Goal: Find specific page/section: Find specific page/section

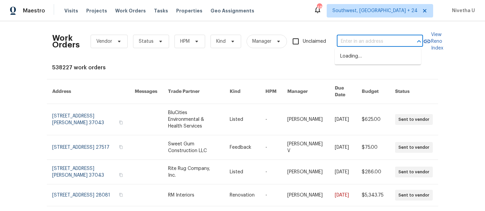
click at [362, 43] on input "text" at bounding box center [370, 41] width 67 height 10
paste input "[STREET_ADDRESS]"
type input "[STREET_ADDRESS]"
click at [369, 61] on li "[STREET_ADDRESS]" at bounding box center [378, 56] width 86 height 11
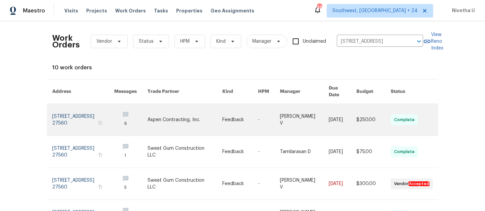
click at [81, 125] on link at bounding box center [83, 120] width 62 height 32
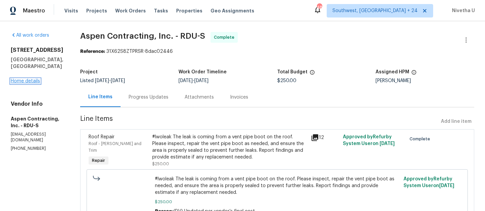
click at [28, 79] on link "Home details" at bounding box center [25, 81] width 29 height 5
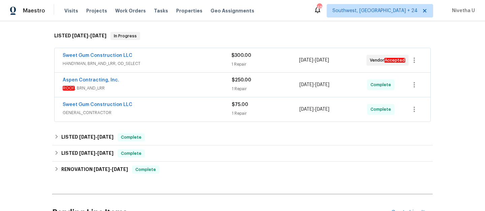
scroll to position [103, 0]
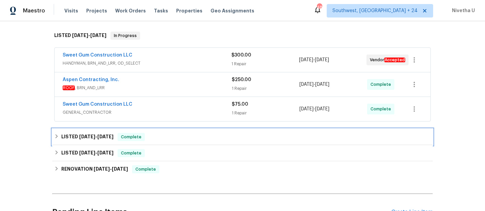
click at [171, 136] on div "LISTED 9/4/25 - 9/8/25 Complete" at bounding box center [242, 137] width 377 height 8
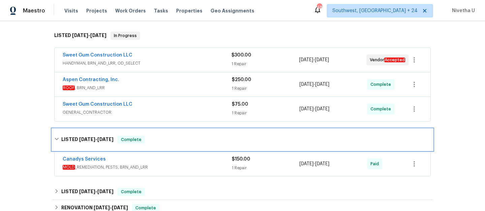
scroll to position [140, 0]
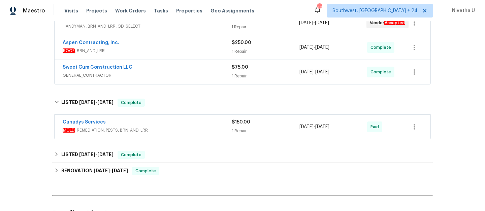
click at [176, 127] on span "MOLD _REMEDIATION, PESTS, BRN_AND_LRR" at bounding box center [147, 130] width 169 height 7
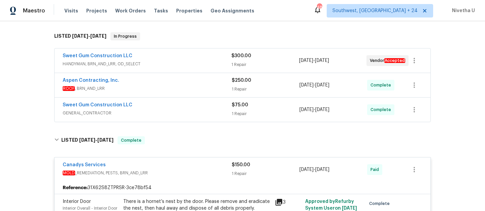
scroll to position [100, 0]
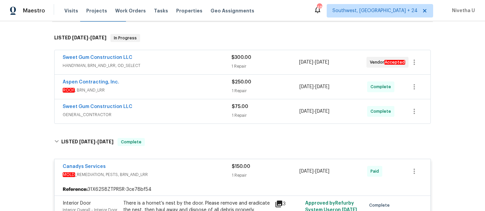
click at [173, 109] on div "Sweet Gum Construction LLC" at bounding box center [147, 107] width 169 height 8
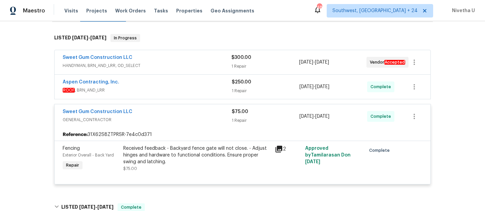
click at [169, 89] on span "ROOF , BRN_AND_LRR" at bounding box center [147, 90] width 169 height 7
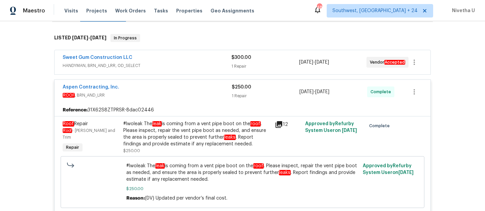
click at [166, 69] on span "HANDYMAN, BRN_AND_LRR, OD_SELECT" at bounding box center [147, 65] width 169 height 7
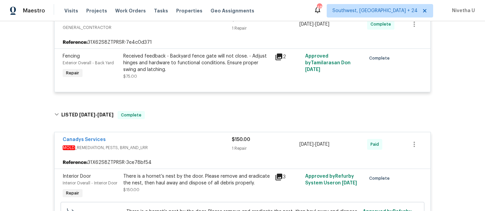
scroll to position [484, 0]
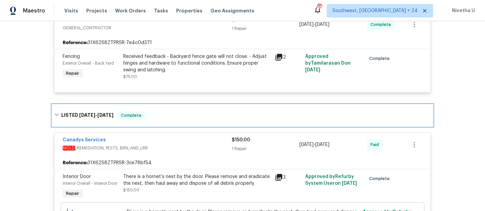
click at [209, 121] on div "LISTED 9/4/25 - 9/8/25 Complete" at bounding box center [242, 116] width 381 height 22
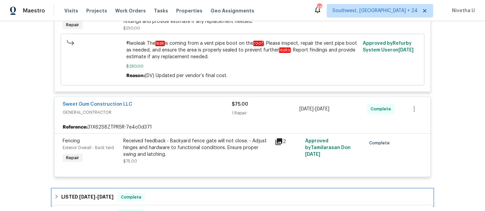
scroll to position [398, 0]
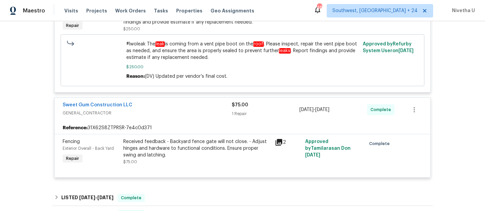
click at [180, 110] on div "Sweet Gum Construction LLC" at bounding box center [147, 106] width 169 height 8
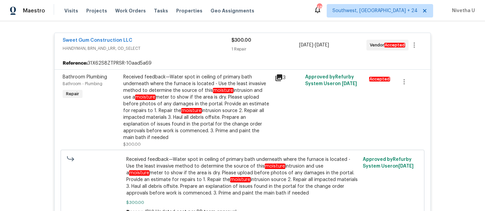
scroll to position [121, 0]
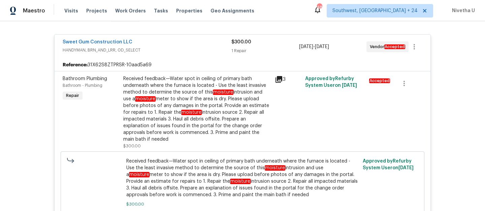
click at [170, 53] on span "HANDYMAN, BRN_AND_LRR, OD_SELECT" at bounding box center [147, 50] width 169 height 7
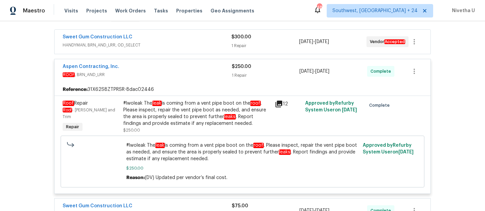
click at [195, 71] on div "Aspen Contracting, Inc." at bounding box center [147, 67] width 169 height 8
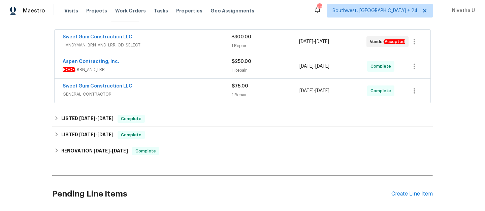
click at [161, 94] on span "GENERAL_CONTRACTOR" at bounding box center [147, 94] width 169 height 7
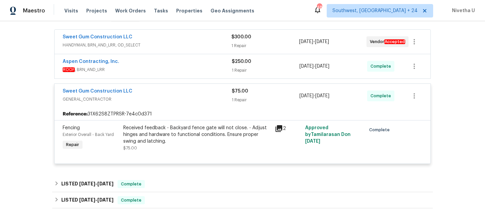
click at [161, 94] on div "Sweet Gum Construction LLC" at bounding box center [147, 92] width 169 height 8
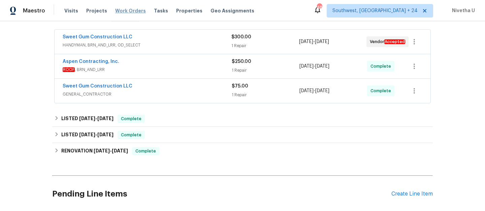
click at [124, 11] on span "Work Orders" at bounding box center [130, 10] width 31 height 7
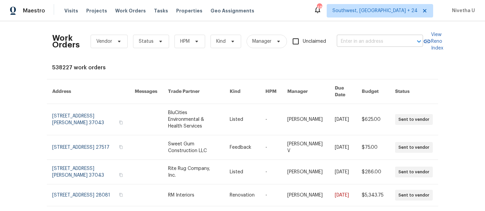
click at [379, 41] on input "text" at bounding box center [370, 41] width 67 height 10
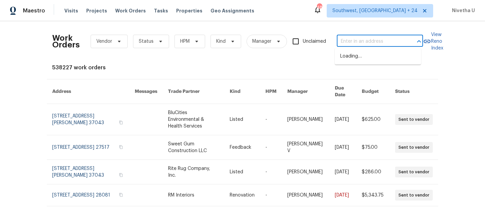
paste input "3508 Sweetgum Ln Decatur, GA 30032"
type input "3508 Sweetgum Ln Decatur, GA 30032"
click at [361, 60] on li "3508 Sweetgum Ln, Decatur, GA 30032" at bounding box center [378, 56] width 86 height 11
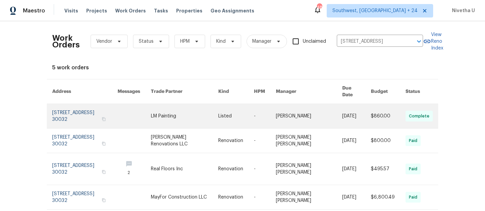
click at [74, 105] on link at bounding box center [84, 116] width 65 height 24
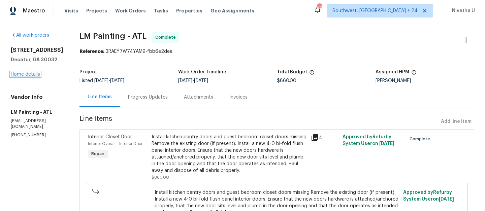
click at [21, 75] on link "Home details" at bounding box center [25, 74] width 29 height 5
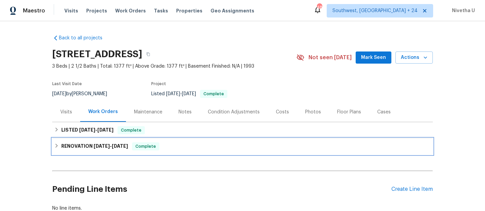
click at [174, 149] on div "RENOVATION 5/5/25 - 5/13/25 Complete" at bounding box center [242, 147] width 377 height 8
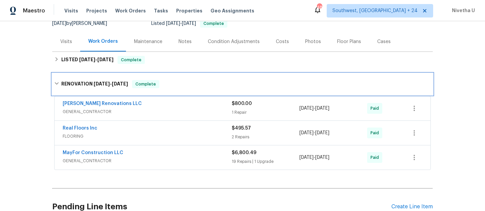
scroll to position [71, 0]
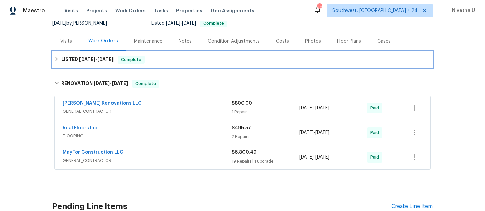
click at [149, 62] on div "LISTED 9/29/25 - 10/3/25 Complete" at bounding box center [242, 60] width 377 height 8
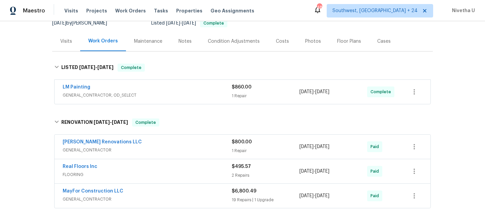
click at [158, 91] on div "LM Painting" at bounding box center [147, 88] width 169 height 8
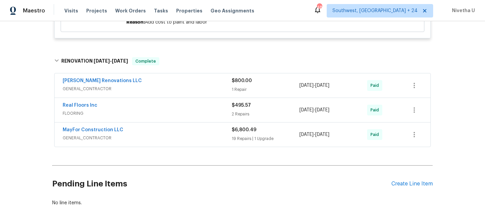
scroll to position [279, 0]
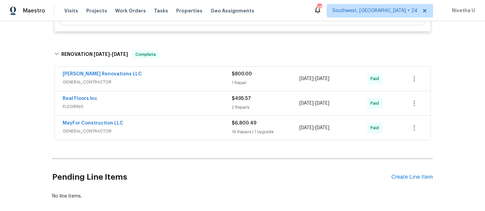
click at [158, 78] on div "Aseem Renovations LLC" at bounding box center [147, 75] width 169 height 8
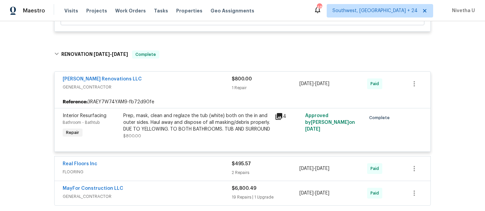
click at [160, 92] on div "Aseem Renovations LLC GENERAL_CONTRACTOR $800.00 1 Repair 5/12/2025 - 5/13/2025…" at bounding box center [243, 84] width 376 height 24
click at [156, 81] on div "Aseem Renovations LLC" at bounding box center [147, 80] width 169 height 8
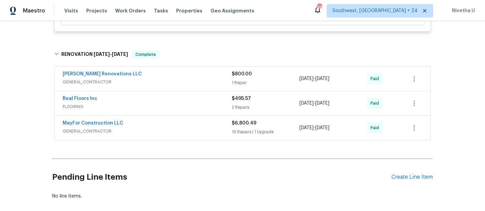
click at [157, 105] on span "FLOORING" at bounding box center [147, 106] width 169 height 7
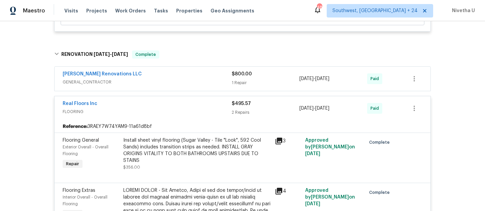
click at [164, 108] on div "Real Floors Inc" at bounding box center [147, 104] width 169 height 8
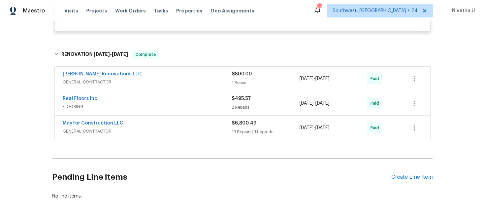
click at [166, 126] on div "MayFor Construction LLC" at bounding box center [147, 124] width 169 height 8
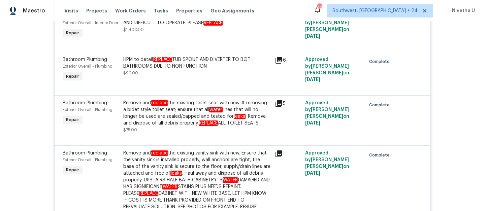
scroll to position [1047, 0]
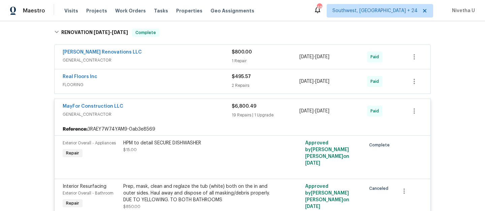
click at [172, 110] on div "MayFor Construction LLC" at bounding box center [147, 107] width 169 height 8
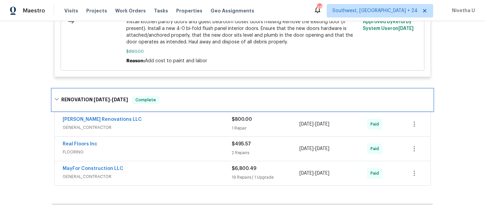
click at [170, 104] on div "RENOVATION 5/5/25 - 5/13/25 Complete" at bounding box center [242, 100] width 381 height 22
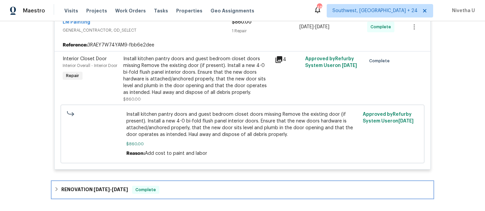
scroll to position [93, 0]
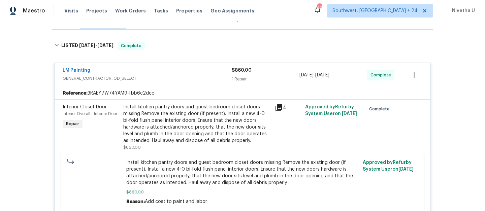
click at [187, 87] on div "LM Painting GENERAL_CONTRACTOR, OD_SELECT $860.00 1 Repair 9/29/2025 - 10/3/202…" at bounding box center [243, 75] width 376 height 24
click at [171, 57] on div "LM Painting GENERAL_CONTRACTOR, OD_SELECT $860.00 1 Repair 9/29/2025 - 10/3/202…" at bounding box center [242, 141] width 381 height 168
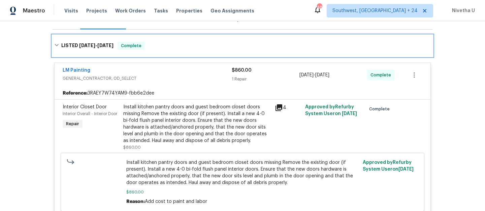
click at [164, 46] on div "LISTED 9/29/25 - 10/3/25 Complete" at bounding box center [242, 46] width 377 height 8
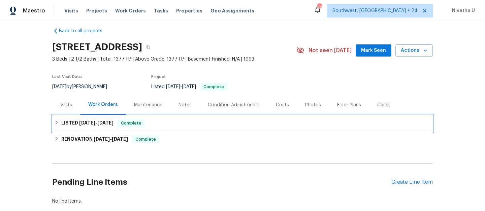
scroll to position [2, 0]
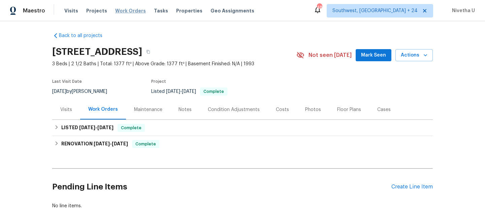
click at [124, 11] on span "Work Orders" at bounding box center [130, 10] width 31 height 7
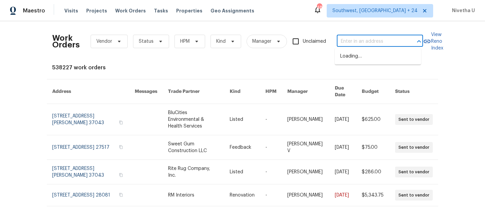
click at [347, 42] on input "text" at bounding box center [370, 41] width 67 height 10
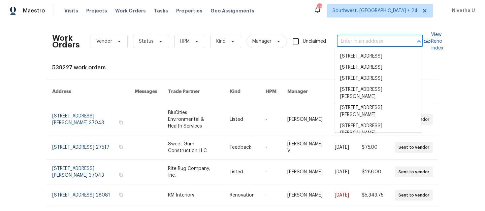
paste input "45 Kendall Ln Covington, GA 30014"
type input "45 Kendall Ln Covington, GA 30014"
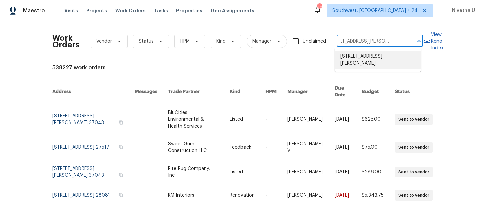
click at [365, 62] on li "45 Kendall Ln, Covington, GA 30014" at bounding box center [378, 60] width 86 height 18
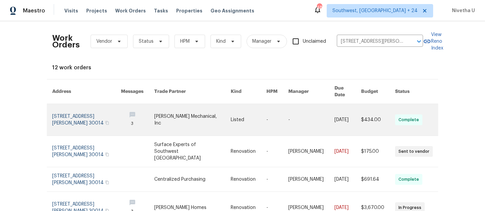
click at [71, 113] on link at bounding box center [86, 120] width 69 height 32
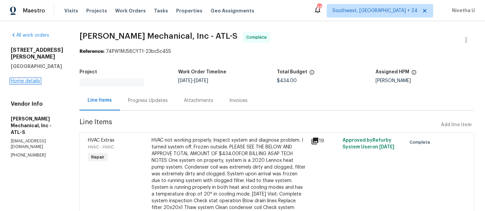
click at [27, 79] on link "Home details" at bounding box center [25, 81] width 29 height 5
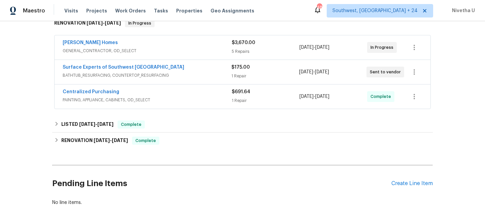
scroll to position [127, 0]
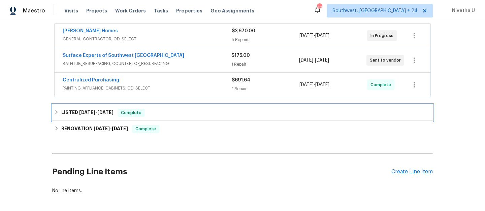
click at [144, 111] on div "Complete" at bounding box center [131, 113] width 27 height 8
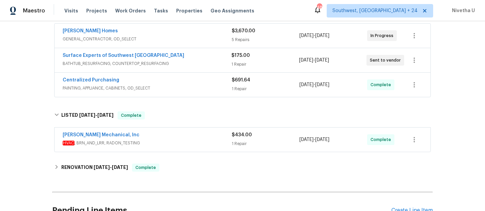
click at [181, 142] on span "HVAC , BRN_AND_LRR, RADON_TESTING" at bounding box center [147, 143] width 169 height 7
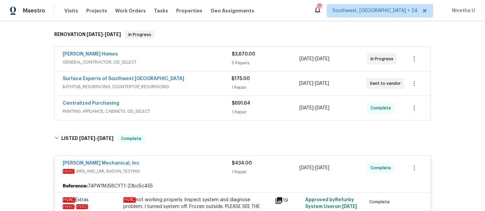
scroll to position [103, 0]
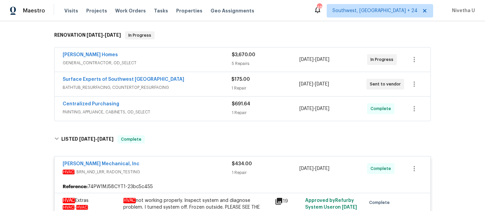
click at [213, 58] on div "Therrien Homes" at bounding box center [147, 56] width 169 height 8
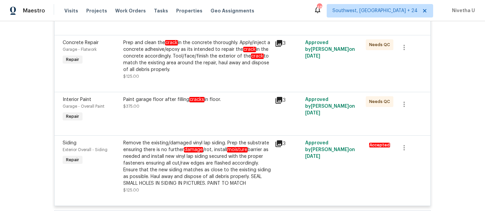
scroll to position [348, 0]
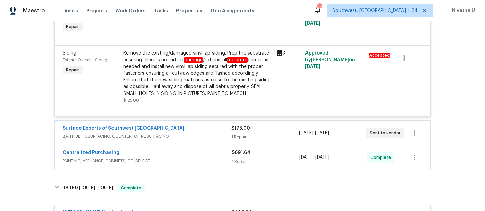
click at [205, 136] on span "BATHTUB_RESURFACING, COUNTERTOP_RESURFACING" at bounding box center [147, 136] width 169 height 7
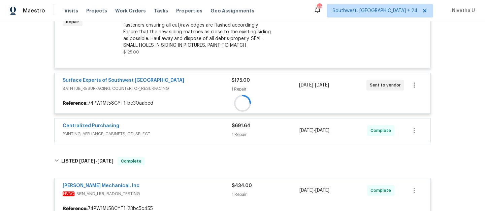
scroll to position [418, 0]
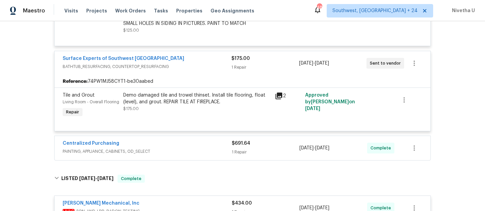
click at [193, 65] on span "BATHTUB_RESURFACING, COUNTERTOP_RESURFACING" at bounding box center [147, 66] width 169 height 7
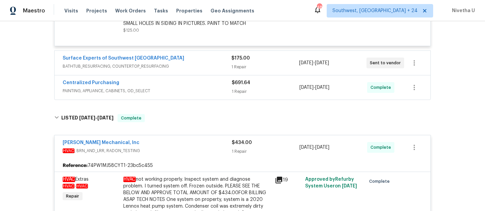
click at [193, 93] on span "PAINTING, APPLIANCE, CABINETS, OD_SELECT" at bounding box center [147, 91] width 169 height 7
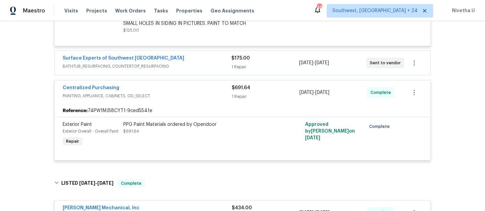
click at [193, 93] on div "Centralized Purchasing" at bounding box center [147, 89] width 169 height 8
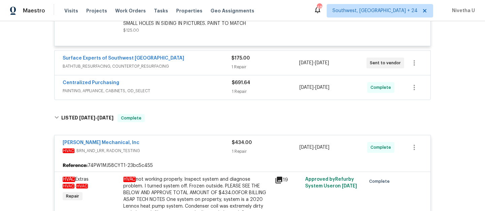
click at [191, 54] on div "Surface Experts of Southwest Atlanta BATHTUB_RESURFACING, COUNTERTOP_RESURFACIN…" at bounding box center [243, 63] width 376 height 24
click at [195, 68] on span "BATHTUB_RESURFACING, COUNTERTOP_RESURFACING" at bounding box center [147, 66] width 169 height 7
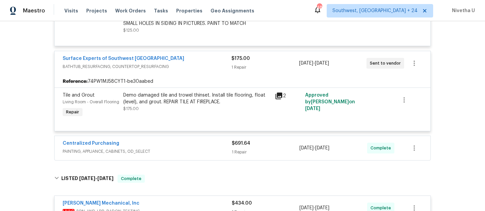
click at [195, 68] on span "BATHTUB_RESURFACING, COUNTERTOP_RESURFACING" at bounding box center [147, 66] width 169 height 7
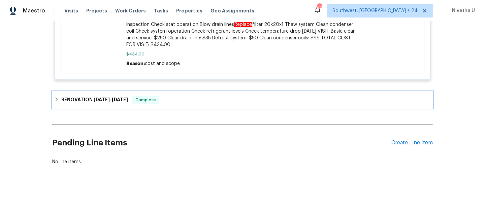
click at [207, 92] on div "RENOVATION 8/27/25 - 9/5/25 Complete" at bounding box center [242, 100] width 381 height 16
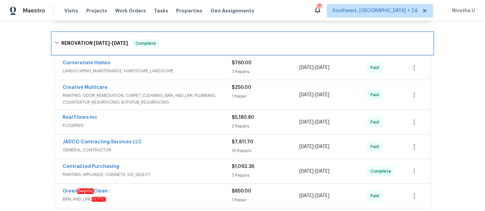
scroll to position [788, 0]
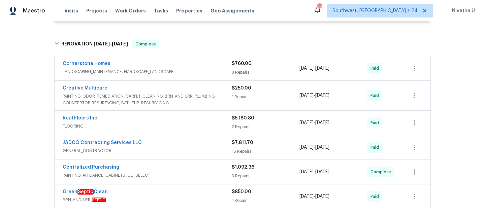
click at [185, 146] on div "JADCO Contracting Services LLC" at bounding box center [147, 144] width 169 height 8
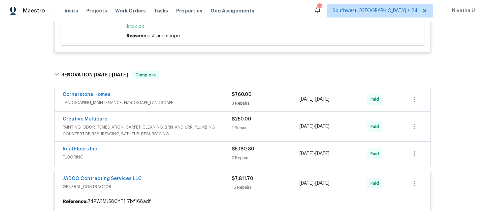
scroll to position [817, 0]
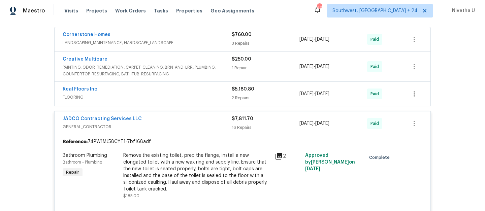
click at [195, 119] on div "JADCO Contracting Services LLC" at bounding box center [147, 120] width 169 height 8
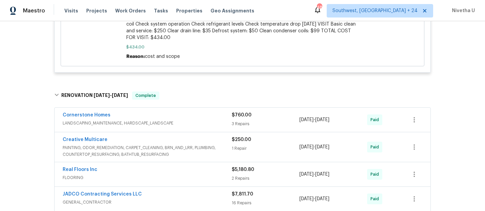
scroll to position [725, 0]
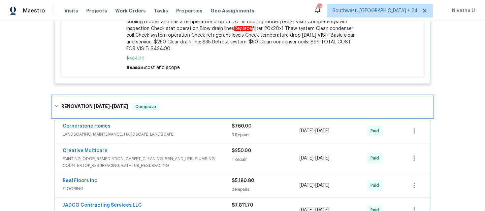
click at [197, 105] on div "RENOVATION 8/27/25 - 9/5/25 Complete" at bounding box center [242, 107] width 377 height 8
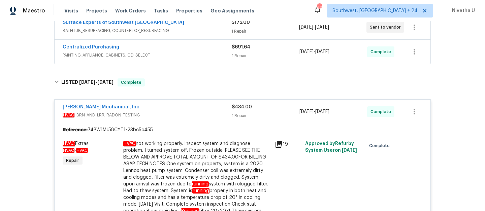
scroll to position [453, 0]
click at [205, 112] on div "JH Martin Mechanical, Inc" at bounding box center [147, 108] width 169 height 8
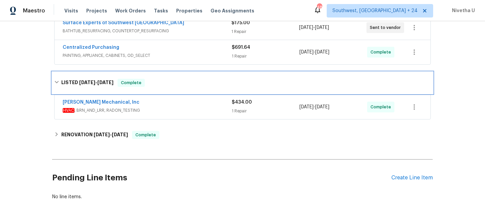
drag, startPoint x: 198, startPoint y: 83, endPoint x: 208, endPoint y: 136, distance: 54.4
click at [198, 83] on div "LISTED 10/1/25 - 10/6/25 Complete" at bounding box center [242, 83] width 377 height 8
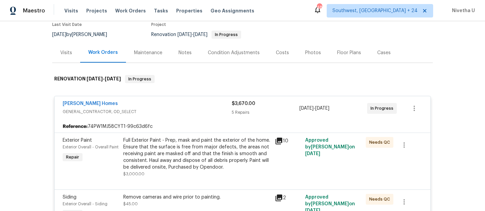
scroll to position [59, 0]
click at [196, 113] on span "GENERAL_CONTRACTOR, OD_SELECT" at bounding box center [147, 112] width 169 height 7
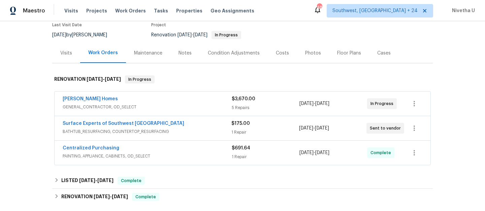
scroll to position [120, 0]
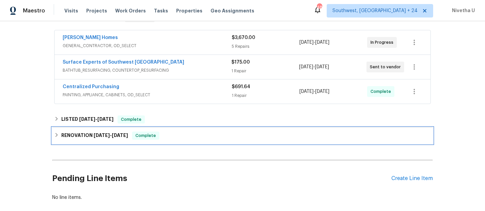
click at [150, 133] on span "Complete" at bounding box center [146, 135] width 26 height 7
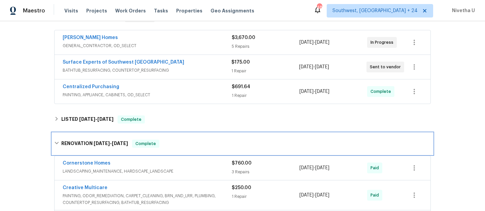
scroll to position [255, 0]
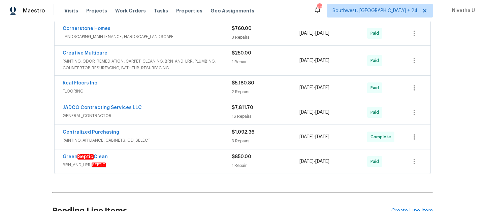
click at [172, 173] on div "Green Septic Clean BRN_AND_LRR, SEPTIC $850.00 1 Repair 8/27/2025 - 9/5/2025 Pa…" at bounding box center [243, 162] width 376 height 24
click at [171, 160] on div "Green Septic Clean" at bounding box center [147, 158] width 169 height 8
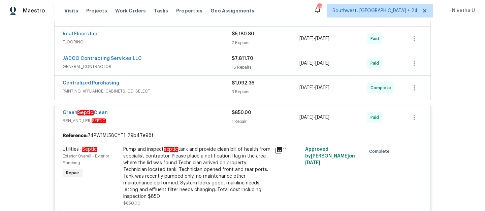
scroll to position [304, 0]
click at [190, 122] on span "BRN_AND_LRR, SEPTIC" at bounding box center [147, 121] width 169 height 7
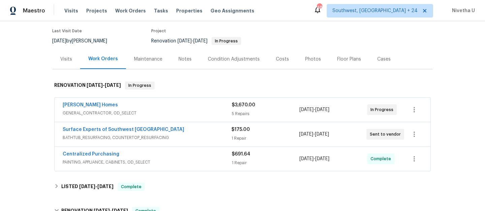
scroll to position [87, 0]
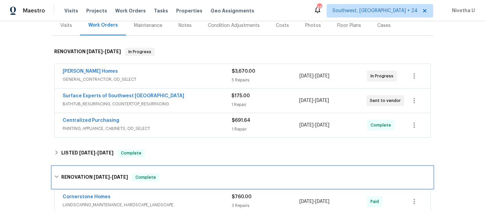
click at [179, 181] on div "RENOVATION 8/27/25 - 9/5/25 Complete" at bounding box center [242, 178] width 377 height 8
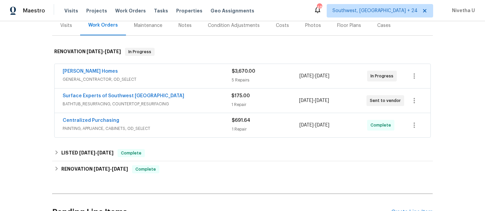
click at [160, 79] on span "GENERAL_CONTRACTOR, OD_SELECT" at bounding box center [147, 79] width 169 height 7
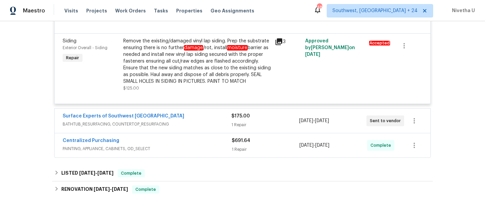
scroll to position [377, 0]
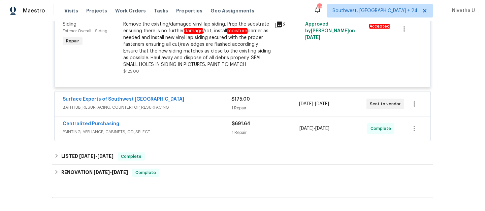
click at [178, 104] on div "Surface Experts of Southwest Atlanta" at bounding box center [147, 100] width 169 height 8
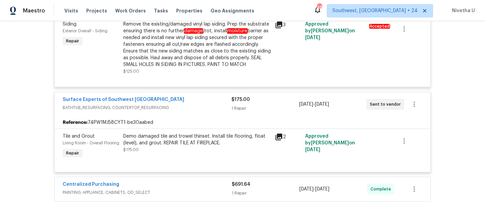
click at [178, 104] on div "Surface Experts of Southwest Atlanta" at bounding box center [147, 100] width 169 height 8
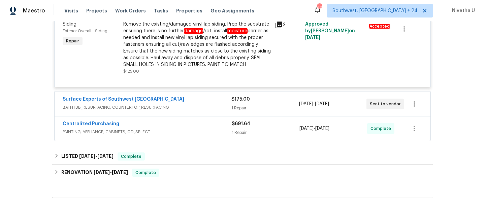
click at [183, 131] on span "PAINTING, APPLIANCE, CABINETS, OD_SELECT" at bounding box center [147, 132] width 169 height 7
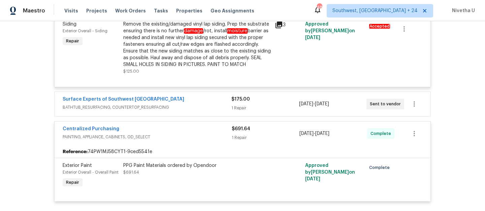
click at [183, 131] on div "Centralized Purchasing" at bounding box center [147, 130] width 169 height 8
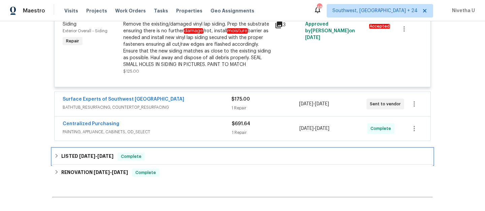
click at [181, 157] on div "LISTED 10/1/25 - 10/6/25 Complete" at bounding box center [242, 157] width 377 height 8
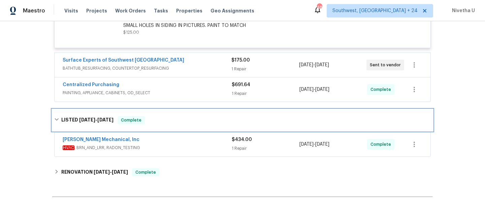
scroll to position [425, 0]
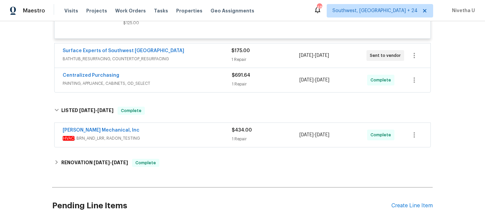
click at [174, 131] on div "JH Martin Mechanical, Inc" at bounding box center [147, 131] width 169 height 8
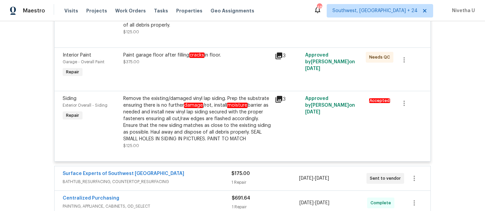
scroll to position [0, 0]
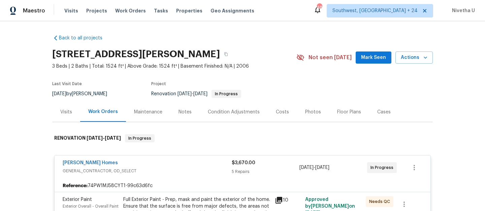
click at [129, 17] on div "Visits Projects Work Orders Tasks Properties Geo Assignments" at bounding box center [163, 10] width 198 height 13
click at [127, 9] on span "Work Orders" at bounding box center [130, 10] width 31 height 7
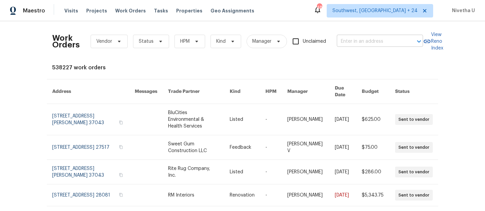
click at [366, 42] on input "text" at bounding box center [370, 41] width 67 height 10
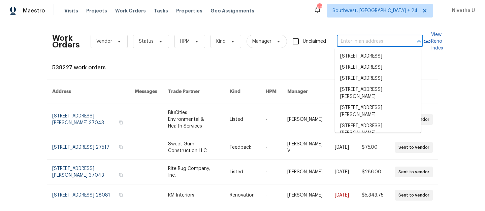
paste input "9534 Lookover Bay Converse, TX 78109"
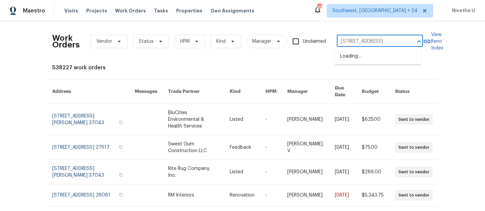
scroll to position [0, 23]
type input "9534 Lookover Bay Converse, TX 78109"
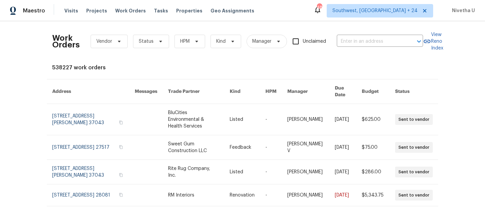
scroll to position [0, 0]
click at [390, 19] on div "Maestro Visits Projects Work Orders Tasks Properties Geo Assignments 485 Southw…" at bounding box center [242, 10] width 485 height 21
click at [386, 12] on span "Southwest, [GEOGRAPHIC_DATA] + 24" at bounding box center [375, 10] width 85 height 7
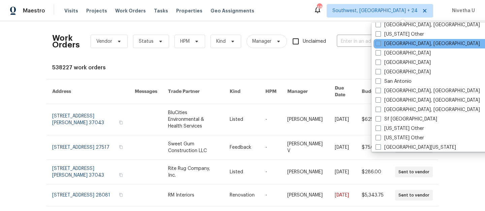
scroll to position [907, 0]
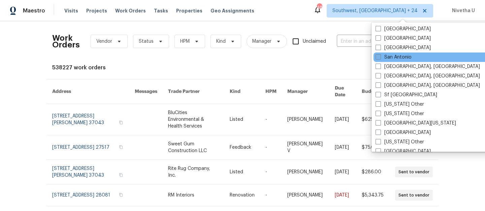
click at [404, 57] on label "San Antonio" at bounding box center [394, 57] width 36 height 7
click at [380, 57] on input "San Antonio" at bounding box center [378, 56] width 4 height 4
checkbox input "true"
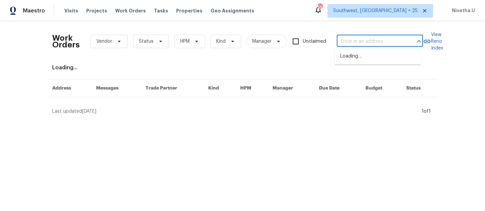
click at [343, 41] on input "text" at bounding box center [370, 41] width 67 height 10
paste input "9534 Lookover Bay Converse, TX 78109"
type input "9534 Lookover Bay Converse, TX 78109"
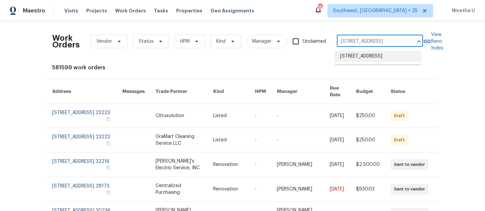
click at [352, 62] on li "9534 Lookover Bay, Converse, TX 78109" at bounding box center [378, 56] width 86 height 11
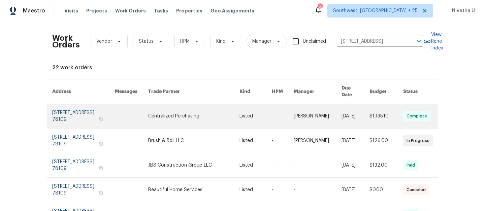
click at [85, 108] on link at bounding box center [83, 116] width 63 height 24
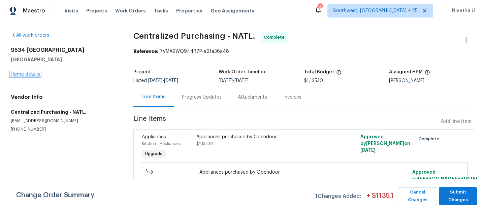
click at [21, 73] on link "Home details" at bounding box center [25, 74] width 29 height 5
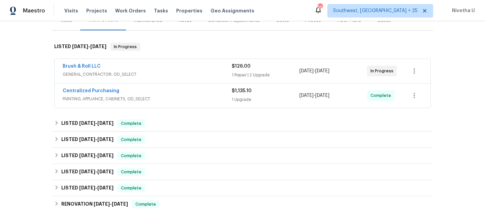
scroll to position [90, 0]
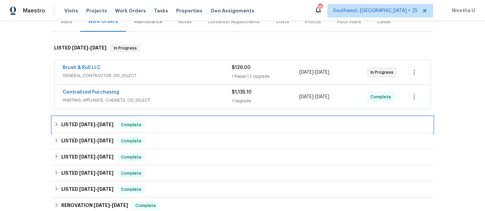
click at [138, 124] on span "Complete" at bounding box center [131, 125] width 26 height 7
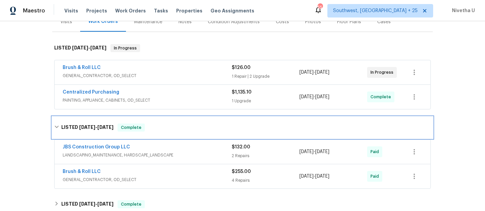
scroll to position [146, 0]
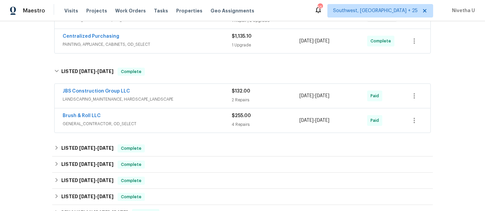
click at [182, 123] on span "GENERAL_CONTRACTOR, OD_SELECT" at bounding box center [147, 124] width 169 height 7
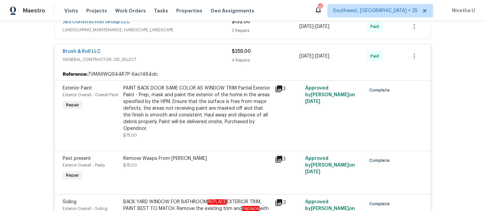
scroll to position [145, 0]
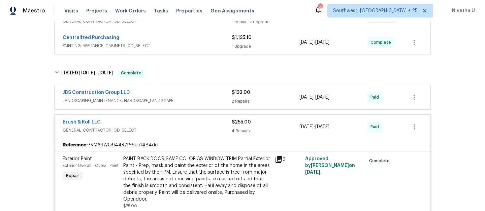
click at [184, 127] on span "GENERAL_CONTRACTOR, OD_SELECT" at bounding box center [147, 130] width 169 height 7
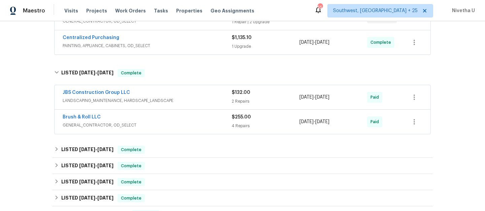
click at [181, 102] on span "LANDSCAPING_MAINTENANCE, HARDSCAPE_LANDSCAPE" at bounding box center [147, 100] width 169 height 7
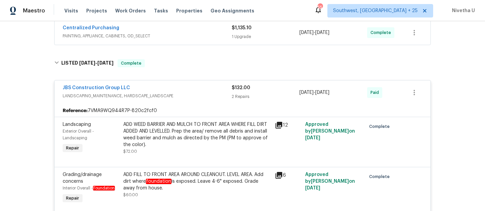
scroll to position [151, 0]
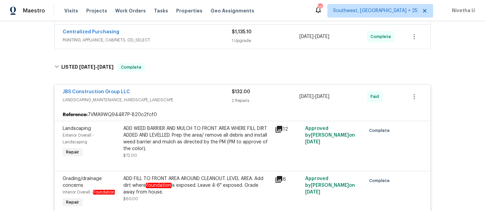
click at [181, 102] on span "LANDSCAPING_MAINTENANCE, HARDSCAPE_LANDSCAPE" at bounding box center [147, 100] width 169 height 7
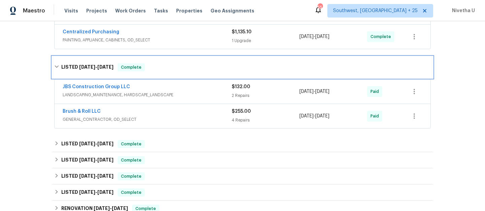
click at [168, 63] on div "LISTED 8/15/25 - 8/27/25 Complete" at bounding box center [242, 67] width 377 height 8
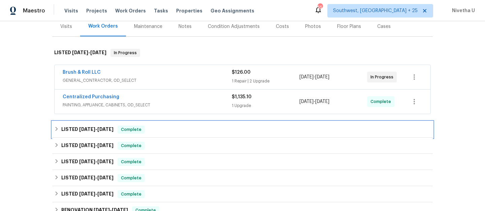
scroll to position [85, 0]
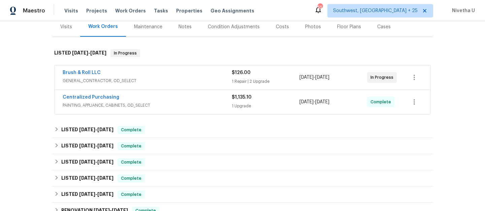
click at [181, 104] on span "PAINTING, APPLIANCE, CABINETS, OD_SELECT" at bounding box center [147, 105] width 169 height 7
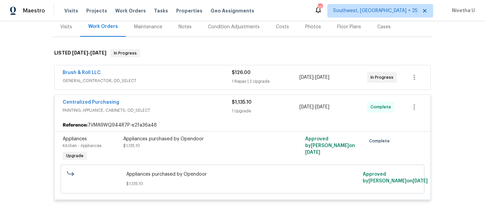
click at [182, 103] on div "Centralized Purchasing" at bounding box center [147, 103] width 169 height 8
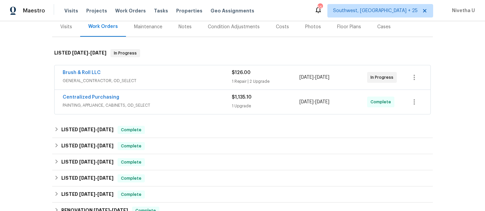
click at [177, 82] on span "GENERAL_CONTRACTOR, OD_SELECT" at bounding box center [147, 81] width 169 height 7
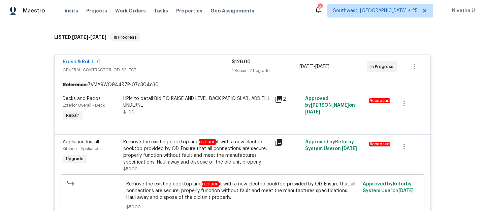
scroll to position [91, 0]
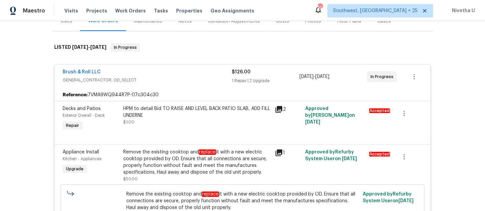
click at [174, 74] on div "Brush & Roll LLC" at bounding box center [147, 73] width 169 height 8
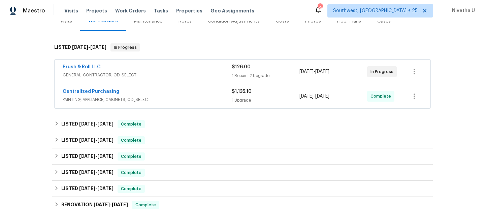
click at [179, 93] on div "Centralized Purchasing" at bounding box center [147, 92] width 169 height 8
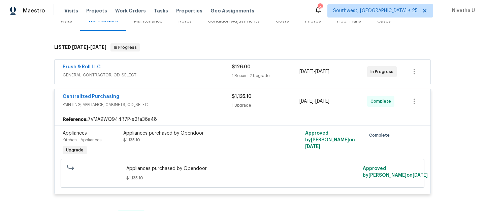
click at [186, 103] on span "PAINTING, APPLIANCE, CABINETS, OD_SELECT" at bounding box center [147, 104] width 169 height 7
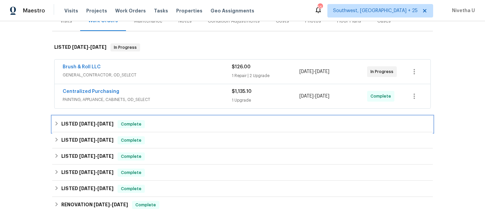
click at [185, 123] on div "LISTED 8/15/25 - 8/27/25 Complete" at bounding box center [242, 124] width 377 height 8
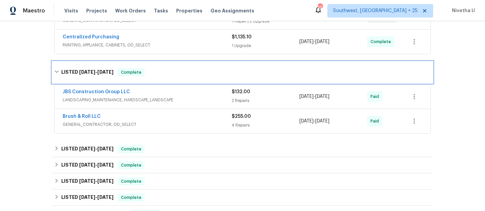
scroll to position [146, 0]
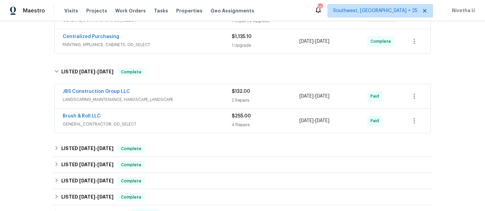
click at [192, 121] on span "GENERAL_CONTRACTOR, OD_SELECT" at bounding box center [147, 124] width 169 height 7
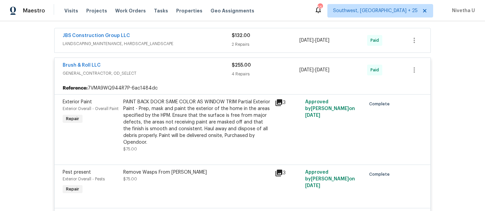
scroll to position [201, 0]
click at [179, 75] on span "GENERAL_CONTRACTOR, OD_SELECT" at bounding box center [147, 74] width 169 height 7
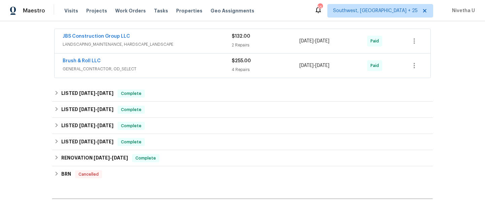
click at [198, 43] on span "LANDSCAPING_MAINTENANCE, HARDSCAPE_LANDSCAPE" at bounding box center [147, 44] width 169 height 7
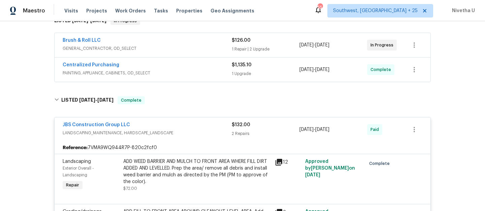
scroll to position [117, 0]
click at [211, 133] on span "LANDSCAPING_MAINTENANCE, HARDSCAPE_LANDSCAPE" at bounding box center [147, 133] width 169 height 7
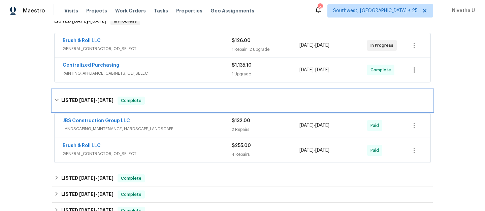
click at [199, 92] on div "LISTED 8/15/25 - 8/27/25 Complete" at bounding box center [242, 101] width 381 height 22
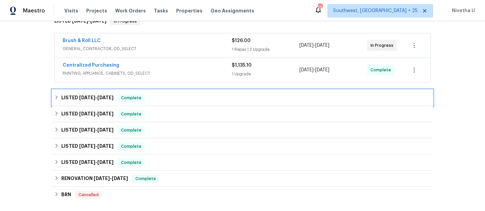
scroll to position [85, 0]
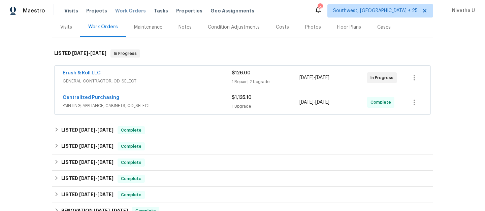
click at [125, 11] on span "Work Orders" at bounding box center [130, 10] width 31 height 7
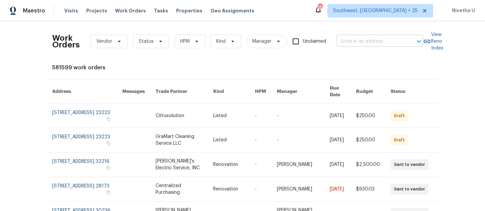
click at [384, 43] on input "text" at bounding box center [370, 41] width 67 height 10
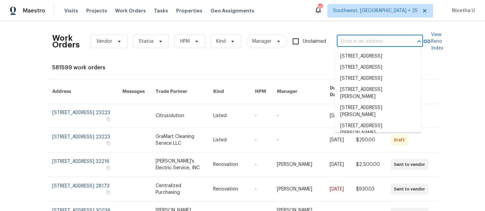
paste input "200 Renaissance Pkwy NE Apt 302, Atlanta, GA 30308"
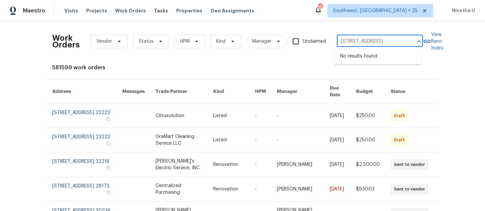
scroll to position [0, 57]
drag, startPoint x: 342, startPoint y: 44, endPoint x: 420, endPoint y: 44, distance: 77.5
click at [420, 44] on div "200 Renaissance Pkwy NE Apt 302, Atlanta, GA 30308 ​" at bounding box center [380, 41] width 86 height 10
click at [376, 47] on input "200 Renaissance Pkwy NE Apt 302, Atlanta, GA 30308" at bounding box center [370, 41] width 67 height 10
drag, startPoint x: 340, startPoint y: 43, endPoint x: 420, endPoint y: 41, distance: 79.9
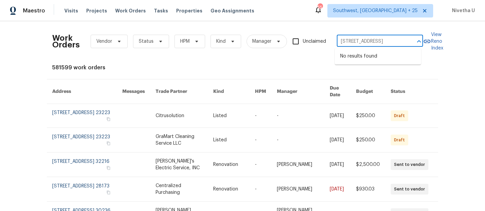
click at [420, 41] on div "200 Renaissance Pkwy NE Apt 302, Atlanta, GA 30308 ​" at bounding box center [380, 41] width 86 height 10
type input "200 Renaissance Pkwy"
click at [387, 62] on li "200 Renaissance Pkwy NE Apt 302, Atlanta, GA 30308" at bounding box center [378, 56] width 86 height 11
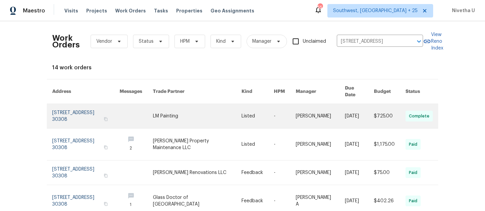
click at [106, 108] on link at bounding box center [85, 116] width 67 height 24
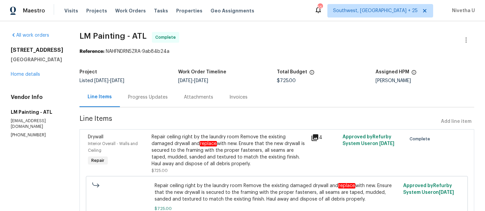
click at [34, 78] on div "200 Renaissance Pkwy NE Apt 302 Atlanta, GA 30308 Home details" at bounding box center [37, 62] width 53 height 31
click at [27, 78] on div "200 Renaissance Pkwy NE Apt 302 Atlanta, GA 30308 Home details" at bounding box center [37, 62] width 53 height 31
click at [27, 77] on link "Home details" at bounding box center [25, 74] width 29 height 5
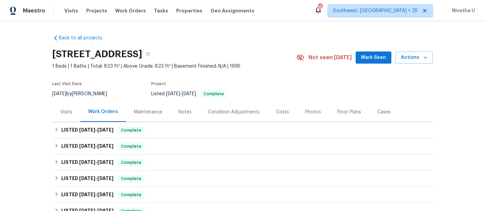
scroll to position [60, 0]
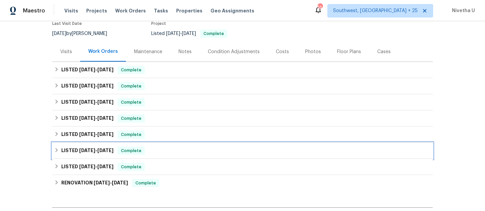
click at [153, 155] on div "LISTED 9/30/24 - 10/8/24 Complete" at bounding box center [242, 151] width 377 height 8
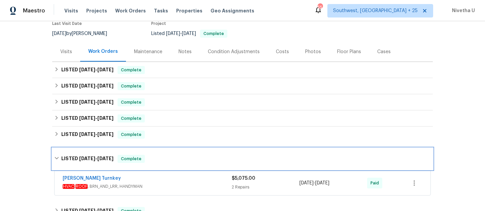
scroll to position [121, 0]
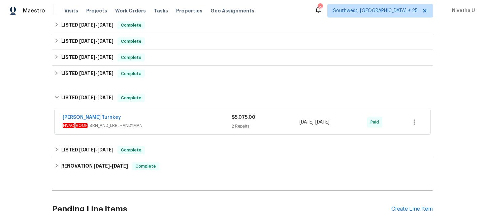
click at [184, 129] on span "HVAC , ROOF , BRN_AND_LRR, HANDYMAN" at bounding box center [147, 125] width 169 height 7
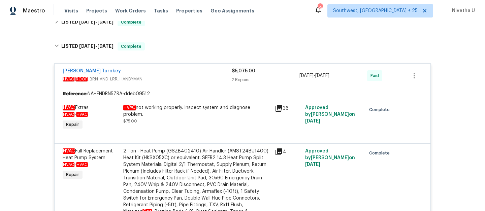
scroll to position [173, 0]
click at [166, 76] on div "Davis Turnkey" at bounding box center [147, 72] width 169 height 8
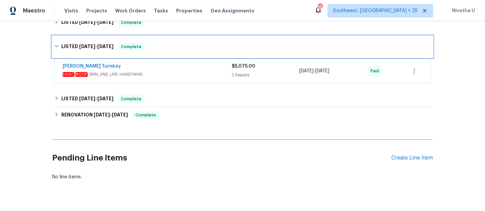
click at [163, 58] on div "LISTED 9/30/24 - 10/8/24 Complete" at bounding box center [242, 47] width 381 height 22
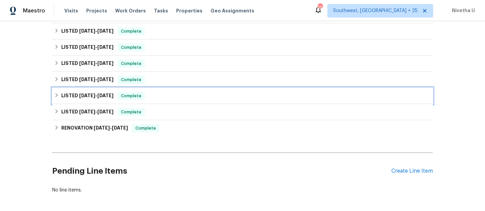
scroll to position [115, 0]
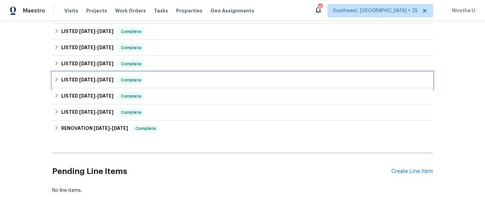
click at [160, 84] on div "LISTED 12/18/24 - 12/19/24 Complete" at bounding box center [242, 80] width 377 height 8
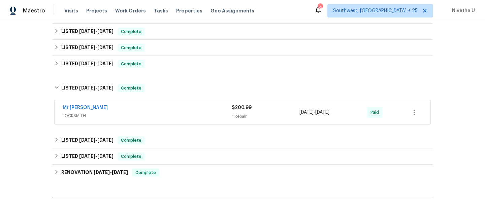
click at [168, 119] on span "LOCKSMITH" at bounding box center [147, 116] width 169 height 7
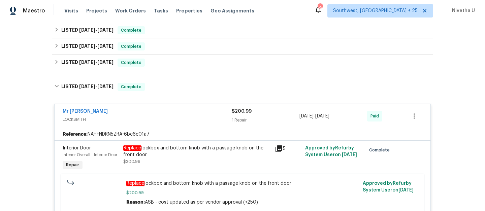
scroll to position [117, 0]
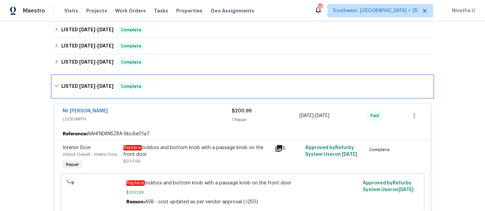
click at [157, 91] on div "LISTED 12/18/24 - 12/19/24 Complete" at bounding box center [242, 87] width 377 height 8
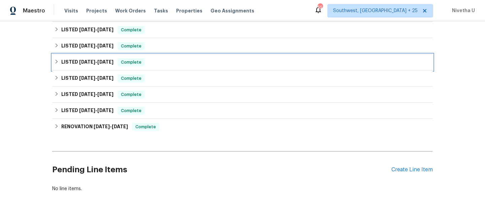
click at [154, 70] on div "LISTED 12/26/24 - 1/13/25 Complete" at bounding box center [242, 62] width 381 height 16
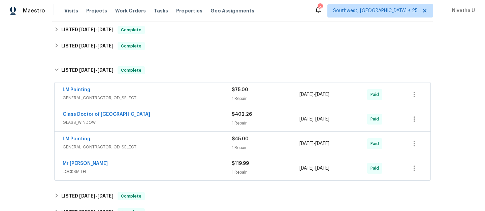
click at [176, 175] on span "LOCKSMITH" at bounding box center [147, 172] width 169 height 7
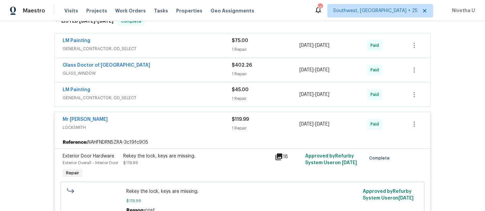
scroll to position [165, 0]
click at [157, 132] on span "LOCKSMITH" at bounding box center [147, 128] width 169 height 7
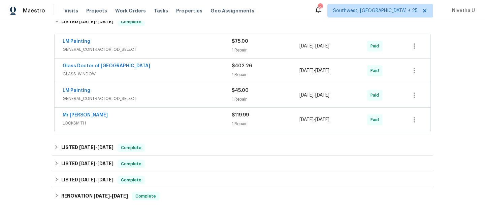
click at [153, 102] on span "GENERAL_CONTRACTOR, OD_SELECT" at bounding box center [147, 98] width 169 height 7
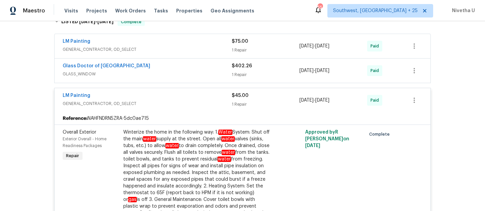
scroll to position [164, 0]
click at [153, 101] on div "LM Painting" at bounding box center [147, 97] width 169 height 8
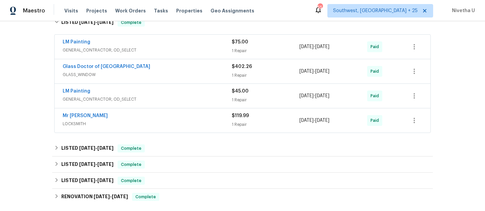
click at [151, 78] on span "GLASS_WINDOW" at bounding box center [147, 74] width 169 height 7
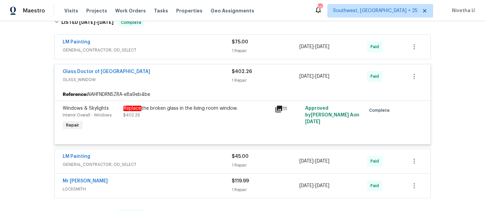
click at [151, 77] on div "Glass Doctor of Atlanta" at bounding box center [147, 72] width 169 height 8
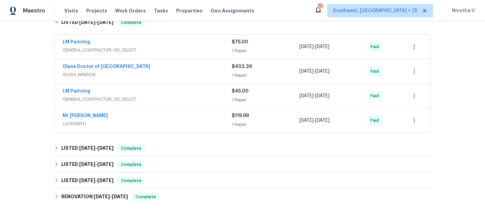
click at [146, 47] on div "LM Painting" at bounding box center [147, 43] width 169 height 8
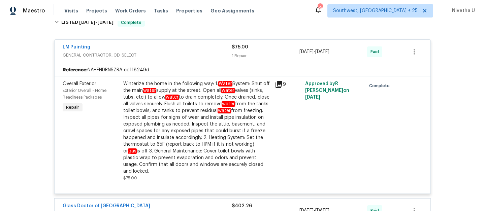
click at [163, 64] on div "LM Painting GENERAL_CONTRACTOR, OD_SELECT $75.00 1 Repair 12/31/2024 - 1/1/2025…" at bounding box center [243, 52] width 376 height 24
click at [163, 59] on span "GENERAL_CONTRACTOR, OD_SELECT" at bounding box center [147, 55] width 169 height 7
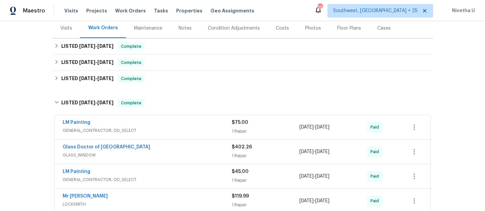
scroll to position [83, 0]
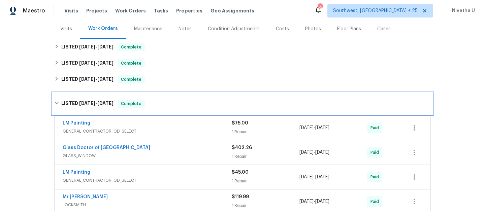
click at [169, 108] on div "LISTED 12/26/24 - 1/13/25 Complete" at bounding box center [242, 104] width 377 height 8
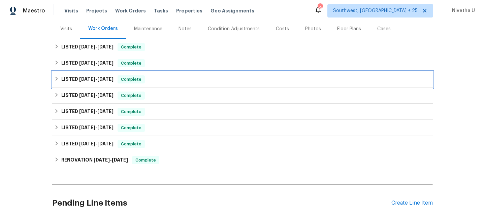
click at [162, 84] on div "LISTED 3/6/25 - 3/8/25 Complete" at bounding box center [242, 80] width 377 height 8
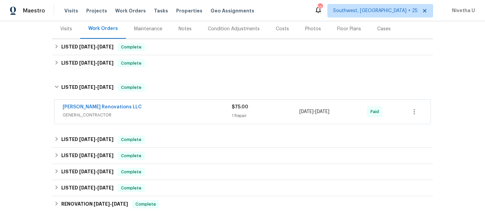
click at [178, 124] on div "Aseem Renovations LLC GENERAL_CONTRACTOR $75.00 1 Repair 3/6/2025 - 3/7/2025 Pa…" at bounding box center [243, 112] width 376 height 24
click at [173, 119] on span "GENERAL_CONTRACTOR" at bounding box center [147, 115] width 169 height 7
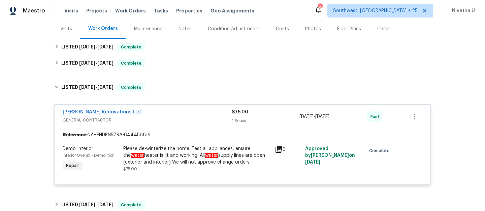
click at [173, 117] on div "Aseem Renovations LLC" at bounding box center [147, 113] width 169 height 8
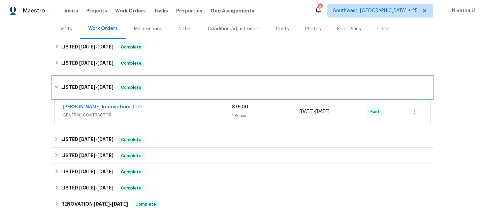
click at [166, 92] on div "LISTED 3/6/25 - 3/8/25 Complete" at bounding box center [242, 88] width 377 height 8
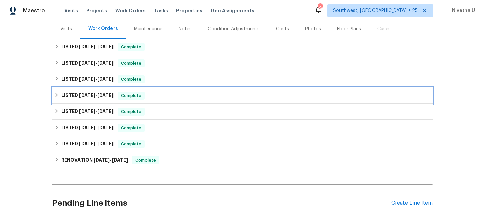
click at [165, 100] on div "LISTED 12/26/24 - 1/13/25 Complete" at bounding box center [242, 96] width 377 height 8
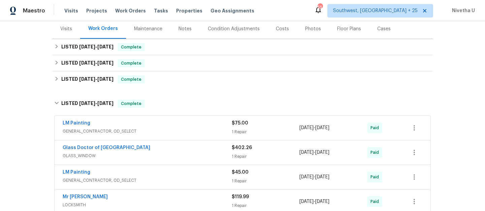
click at [171, 126] on div "LM Painting GENERAL_CONTRACTOR, OD_SELECT $75.00 1 Repair 12/31/2024 - 1/1/2025…" at bounding box center [243, 128] width 376 height 24
click at [176, 135] on span "GENERAL_CONTRACTOR, OD_SELECT" at bounding box center [147, 131] width 169 height 7
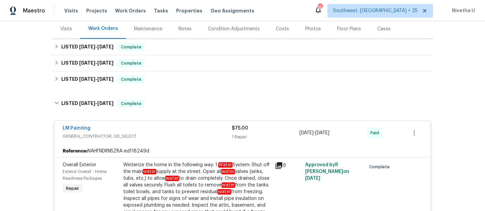
click at [176, 140] on span "GENERAL_CONTRACTOR, OD_SELECT" at bounding box center [147, 136] width 169 height 7
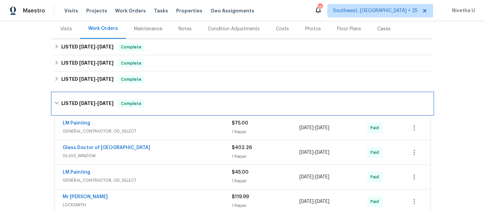
click at [168, 115] on div "LISTED 12/26/24 - 1/13/25 Complete" at bounding box center [242, 104] width 381 height 22
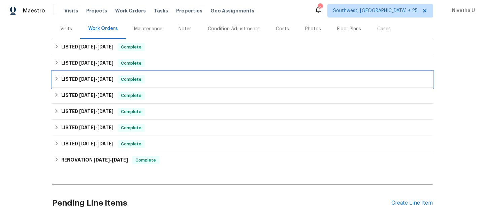
click at [160, 78] on div "LISTED 3/6/25 - 3/8/25 Complete" at bounding box center [242, 79] width 381 height 16
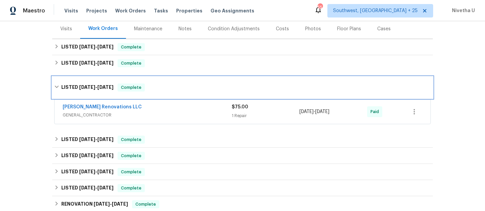
click at [160, 92] on div "LISTED 3/6/25 - 3/8/25 Complete" at bounding box center [242, 88] width 377 height 8
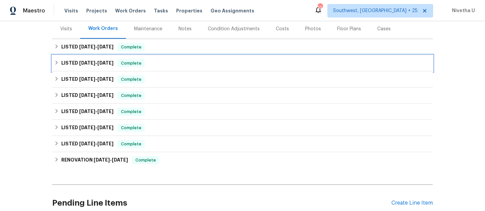
click at [160, 67] on div "LISTED 8/11/25 - 8/20/25 Complete" at bounding box center [242, 63] width 377 height 8
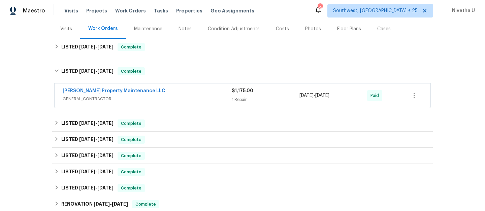
click at [166, 102] on span "GENERAL_CONTRACTOR" at bounding box center [147, 99] width 169 height 7
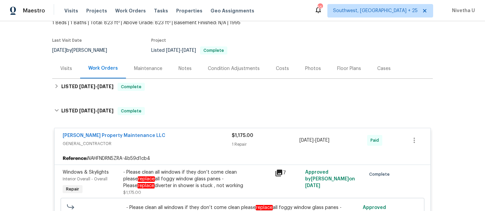
scroll to position [42, 0]
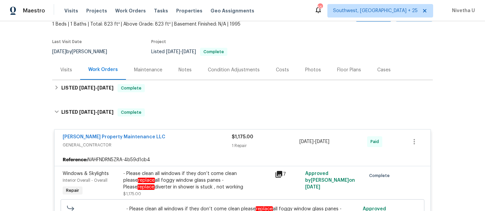
click at [150, 130] on div "Glen Property Maintenance LLC GENERAL_CONTRACTOR $1,175.00 1 Repair 8/11/2025 -…" at bounding box center [242, 190] width 381 height 134
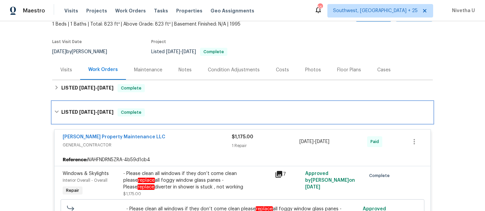
click at [149, 117] on div "LISTED 8/11/25 - 8/20/25 Complete" at bounding box center [242, 113] width 377 height 8
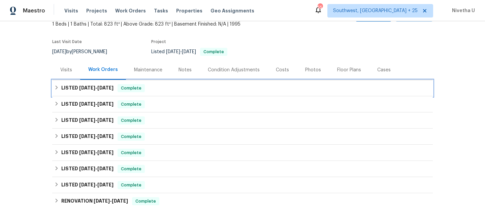
click at [147, 92] on div "LISTED 9/8/25 - 9/12/25 Complete" at bounding box center [242, 88] width 377 height 8
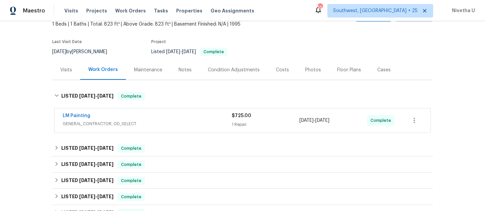
click at [163, 127] on span "GENERAL_CONTRACTOR, OD_SELECT" at bounding box center [147, 124] width 169 height 7
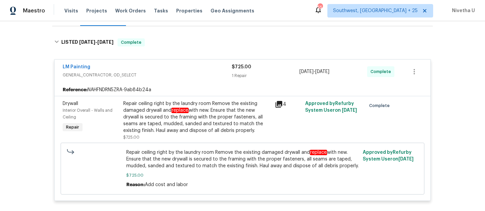
scroll to position [115, 0]
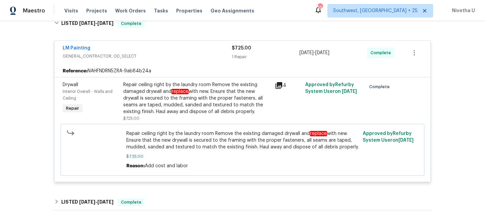
click at [167, 99] on div "Repair ceiling right by the laundry room Remove the existing damaged drywall an…" at bounding box center [197, 99] width 148 height 34
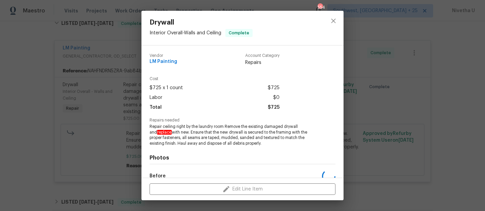
scroll to position [82, 0]
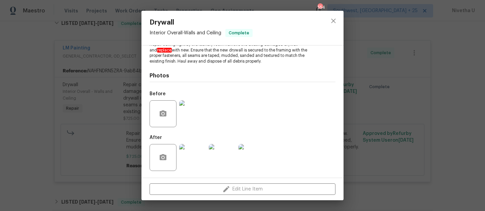
click at [191, 116] on img at bounding box center [192, 113] width 27 height 27
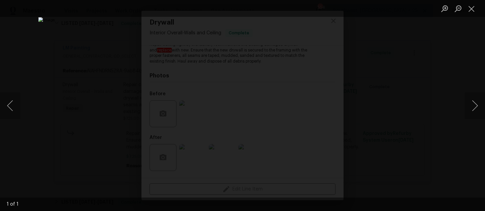
scroll to position [0, 0]
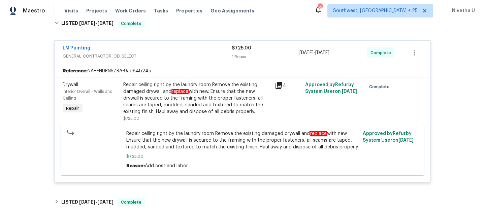
click at [247, 101] on div "Repair ceiling right by the laundry room Remove the existing damaged drywall an…" at bounding box center [197, 99] width 148 height 34
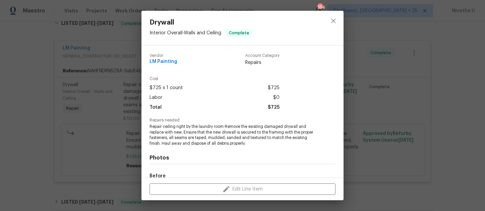
scroll to position [82, 0]
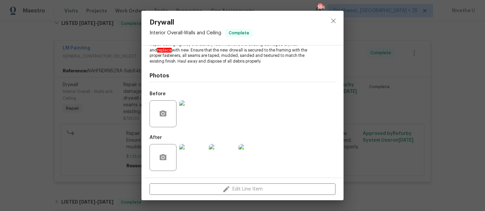
click at [202, 164] on img at bounding box center [192, 157] width 27 height 27
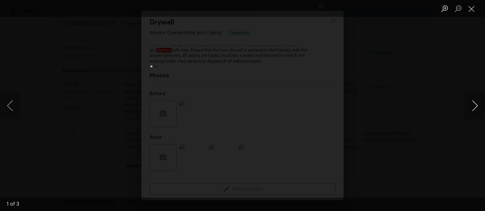
click at [483, 107] on button "Next image" at bounding box center [475, 105] width 20 height 27
click at [478, 111] on button "Next image" at bounding box center [475, 105] width 20 height 27
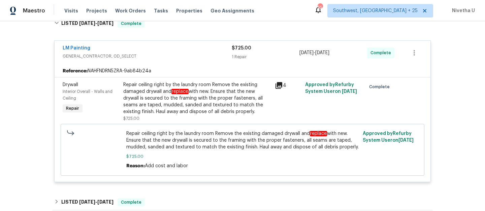
click at [250, 103] on div "Repair ceiling right by the laundry room Remove the existing damaged drywall an…" at bounding box center [197, 99] width 148 height 34
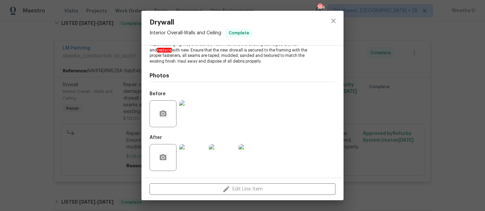
click at [183, 118] on img at bounding box center [192, 113] width 27 height 27
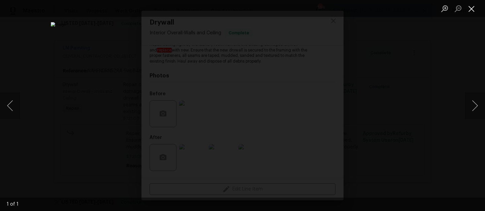
click at [473, 13] on button "Close lightbox" at bounding box center [471, 9] width 13 height 12
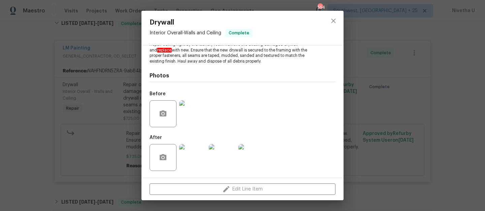
click at [191, 159] on img at bounding box center [192, 157] width 27 height 27
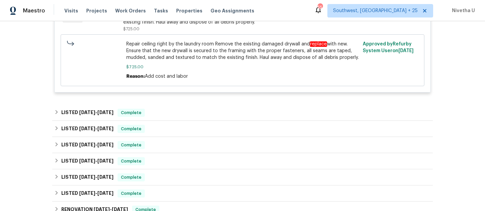
scroll to position [204, 0]
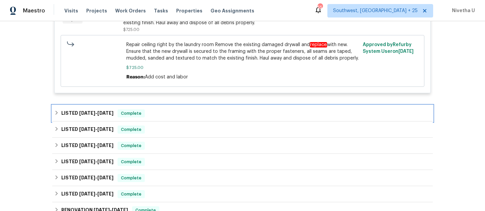
click at [176, 118] on div "LISTED 8/11/25 - 8/20/25 Complete" at bounding box center [242, 114] width 377 height 8
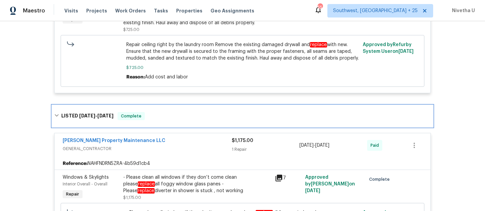
scroll to position [100, 0]
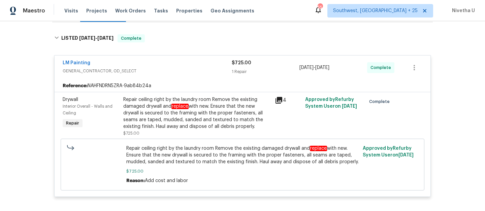
click at [161, 68] on div "LM Painting" at bounding box center [147, 64] width 169 height 8
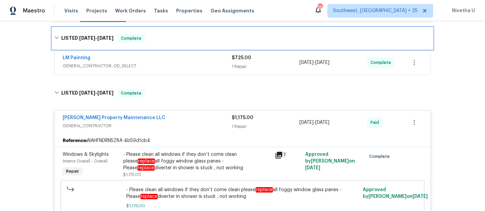
click at [156, 42] on div "LISTED 9/8/25 - 9/12/25 Complete" at bounding box center [242, 38] width 377 height 8
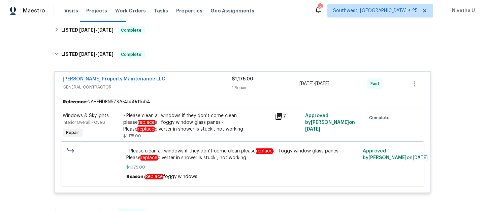
click at [160, 84] on div "Glen Property Maintenance LLC" at bounding box center [147, 80] width 169 height 8
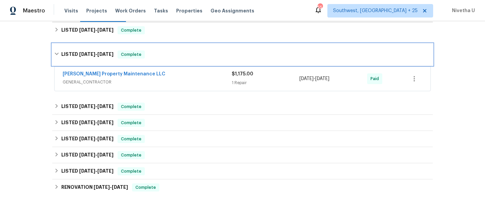
click at [154, 59] on div "LISTED 8/11/25 - 8/20/25 Complete" at bounding box center [242, 55] width 377 height 8
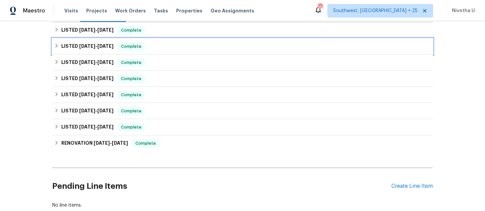
scroll to position [68, 0]
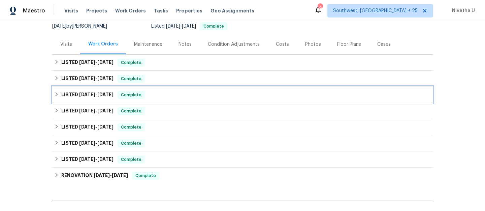
click at [146, 103] on div "LISTED 3/6/25 - 3/8/25 Complete" at bounding box center [242, 95] width 381 height 16
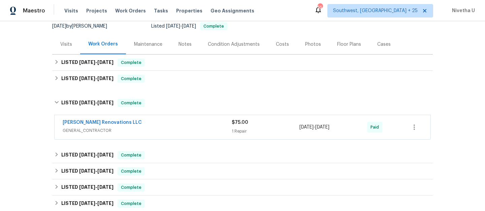
click at [150, 126] on div "Aseem Renovations LLC" at bounding box center [147, 123] width 169 height 8
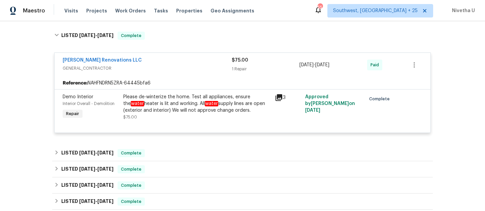
scroll to position [138, 0]
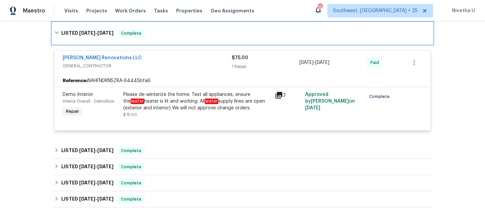
click at [143, 37] on div "LISTED 3/6/25 - 3/8/25 Complete" at bounding box center [242, 33] width 377 height 8
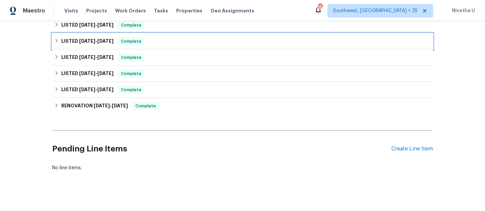
click at [143, 45] on span "Complete" at bounding box center [131, 41] width 26 height 7
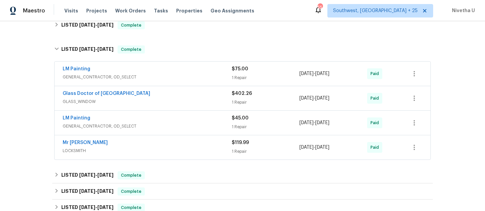
click at [163, 81] on span "GENERAL_CONTRACTOR, OD_SELECT" at bounding box center [147, 77] width 169 height 7
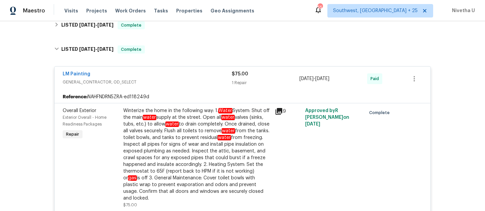
click at [163, 79] on div "LM Painting" at bounding box center [147, 75] width 169 height 8
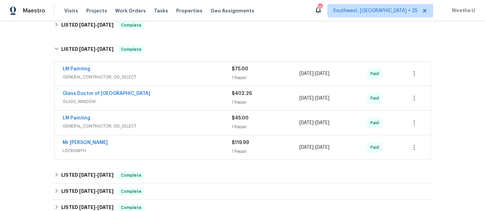
click at [165, 105] on span "GLASS_WINDOW" at bounding box center [147, 101] width 169 height 7
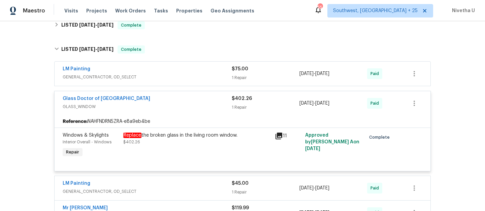
click at [165, 110] on span "GLASS_WINDOW" at bounding box center [147, 106] width 169 height 7
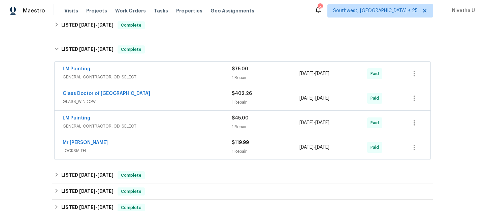
click at [168, 130] on span "GENERAL_CONTRACTOR, OD_SELECT" at bounding box center [147, 126] width 169 height 7
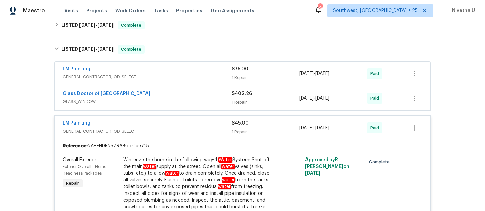
click at [168, 128] on div "LM Painting" at bounding box center [147, 124] width 169 height 8
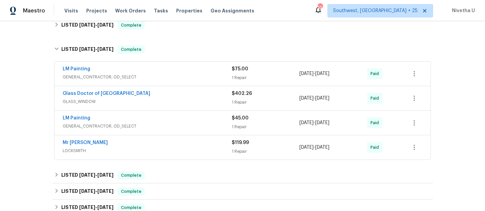
click at [175, 154] on span "LOCKSMITH" at bounding box center [147, 151] width 169 height 7
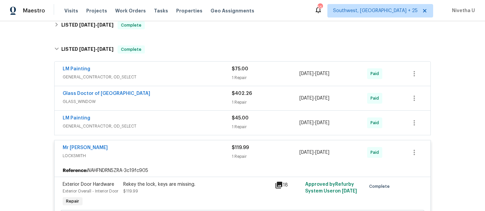
click at [175, 153] on div "Mr Rekey Locksmith" at bounding box center [147, 149] width 169 height 8
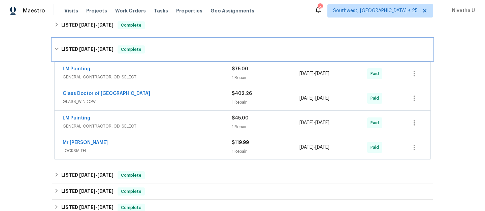
click at [155, 60] on div "LISTED 12/26/24 - 1/13/25 Complete" at bounding box center [242, 50] width 381 height 22
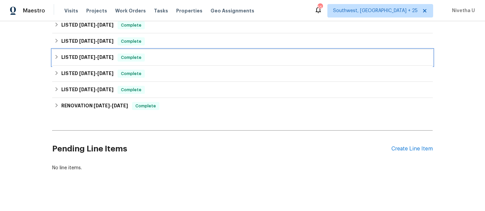
click at [160, 62] on div "LISTED 12/18/24 - 12/19/24 Complete" at bounding box center [242, 58] width 377 height 8
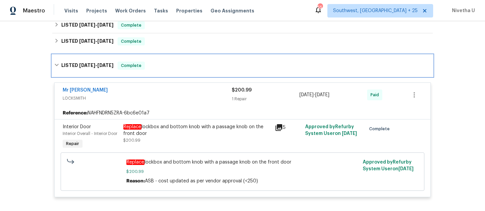
click at [162, 70] on div "LISTED 12/18/24 - 12/19/24 Complete" at bounding box center [242, 66] width 377 height 8
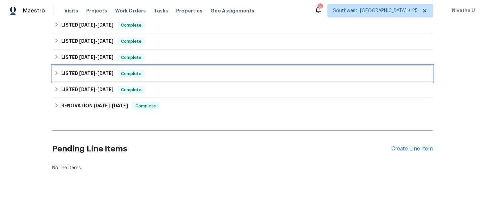
click at [162, 82] on div "LISTED 9/30/24 - 10/8/24 Complete" at bounding box center [242, 74] width 381 height 16
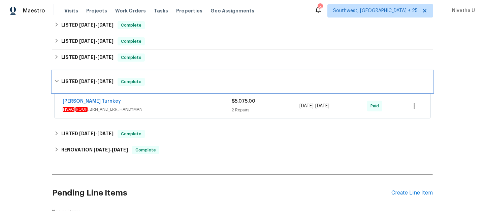
click at [162, 86] on div "LISTED 9/30/24 - 10/8/24 Complete" at bounding box center [242, 82] width 377 height 8
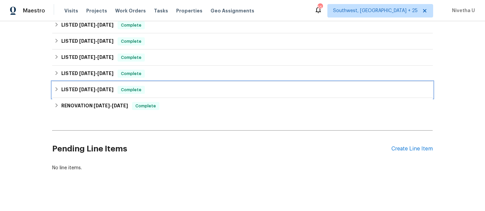
click at [159, 94] on div "LISTED 9/4/24 - 9/5/24 Complete" at bounding box center [242, 90] width 377 height 8
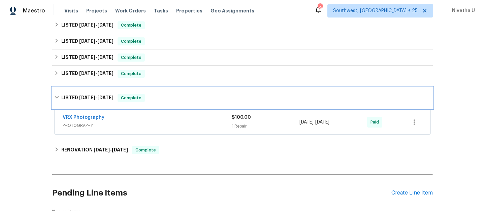
click at [159, 98] on div "LISTED 9/4/24 - 9/5/24 Complete" at bounding box center [242, 98] width 381 height 22
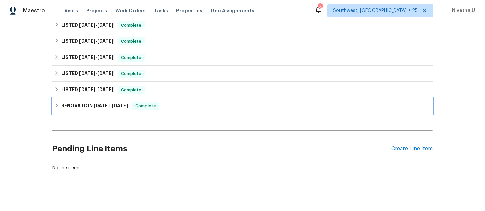
click at [159, 110] on span "Complete" at bounding box center [146, 106] width 26 height 7
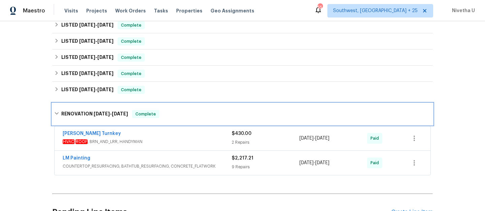
click at [159, 116] on div "RENOVATION 8/28/24 - 9/20/24 Complete" at bounding box center [242, 114] width 381 height 22
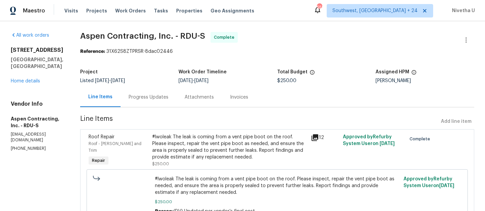
click at [144, 112] on section "Aspen Contracting, Inc. - RDU-S Complete Reference: 31X62S8ZTPRSR-8dac02446 Pro…" at bounding box center [277, 134] width 394 height 204
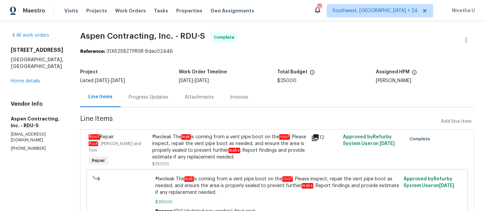
click at [145, 100] on div "Progress Updates" at bounding box center [149, 97] width 40 height 7
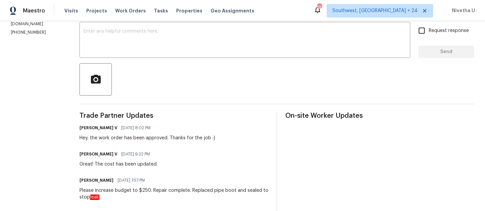
scroll to position [116, 0]
drag, startPoint x: 193, startPoint y: 191, endPoint x: 267, endPoint y: 200, distance: 74.3
click at [267, 200] on div "Please increase budget to $250. Repair complete. Replaced pipe boot and sealed …" at bounding box center [174, 194] width 189 height 13
copy div "Replaced pipe boot and sealed to stop leak"
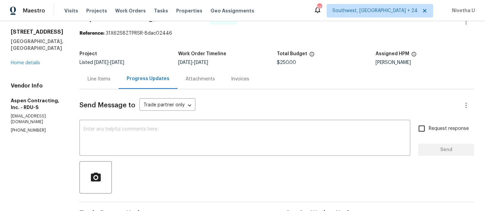
scroll to position [18, 0]
click at [87, 79] on div "Line Items" at bounding box center [99, 80] width 39 height 20
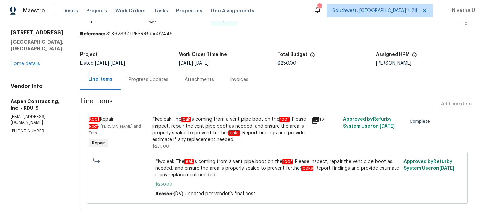
click at [239, 130] on div "#lwoleak The leak is coming from a vent pipe boot on the roof . Please inspect,…" at bounding box center [229, 129] width 155 height 27
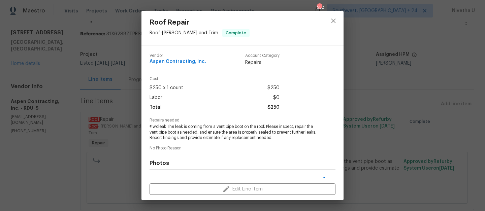
scroll to position [88, 0]
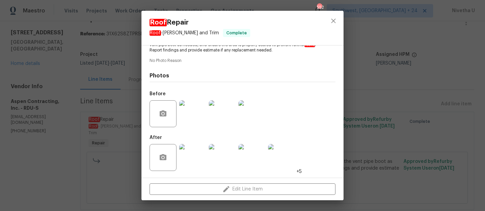
click at [188, 116] on img at bounding box center [192, 113] width 27 height 27
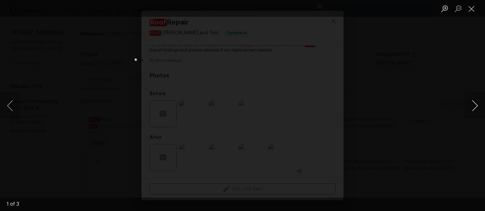
click at [476, 109] on button "Next image" at bounding box center [475, 105] width 20 height 27
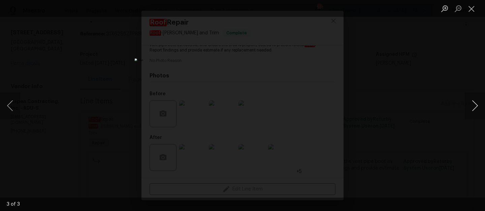
click at [476, 109] on button "Next image" at bounding box center [475, 105] width 20 height 27
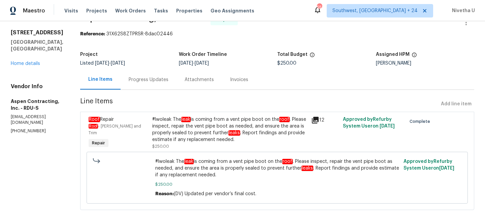
click at [263, 134] on div "#lwoleak The leak is coming from a vent pipe boot on the roof . Please inspect,…" at bounding box center [229, 129] width 155 height 27
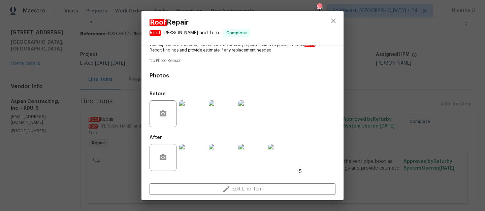
click at [195, 164] on img at bounding box center [192, 157] width 27 height 27
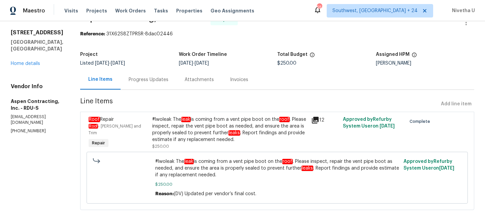
click at [150, 87] on div "Progress Updates" at bounding box center [149, 80] width 56 height 20
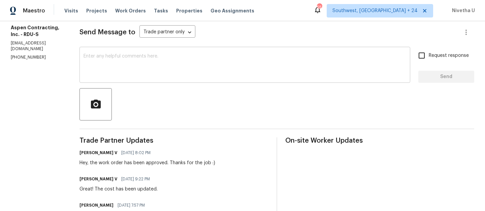
scroll to position [190, 0]
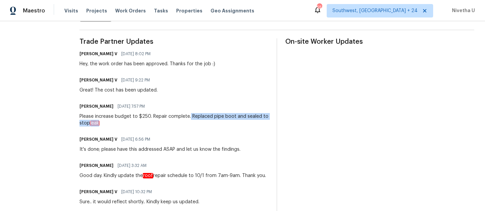
drag, startPoint x: 192, startPoint y: 118, endPoint x: 265, endPoint y: 124, distance: 72.7
click at [265, 124] on div "Please increase budget to $250. Repair complete. Replaced pipe boot and sealed …" at bounding box center [174, 119] width 189 height 13
copy div "Replaced pipe boot and sealed to stop leak"
